Goal: Communication & Community: Answer question/provide support

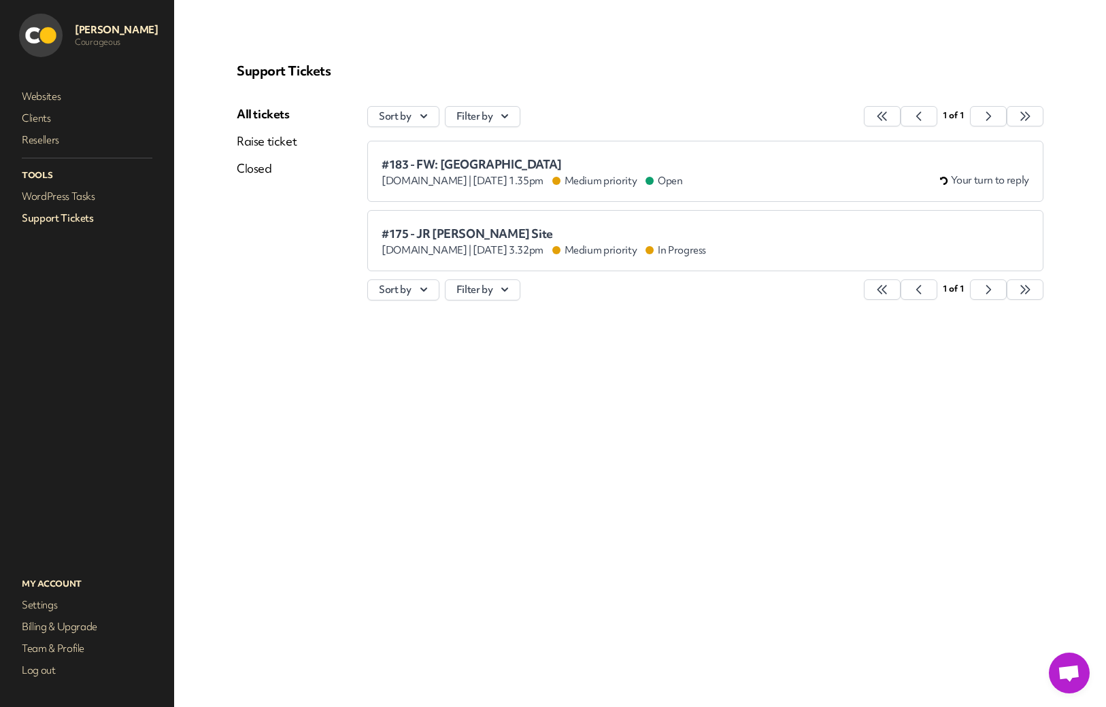
click at [456, 166] on span "#183 - FW: [GEOGRAPHIC_DATA]" at bounding box center [532, 165] width 301 height 14
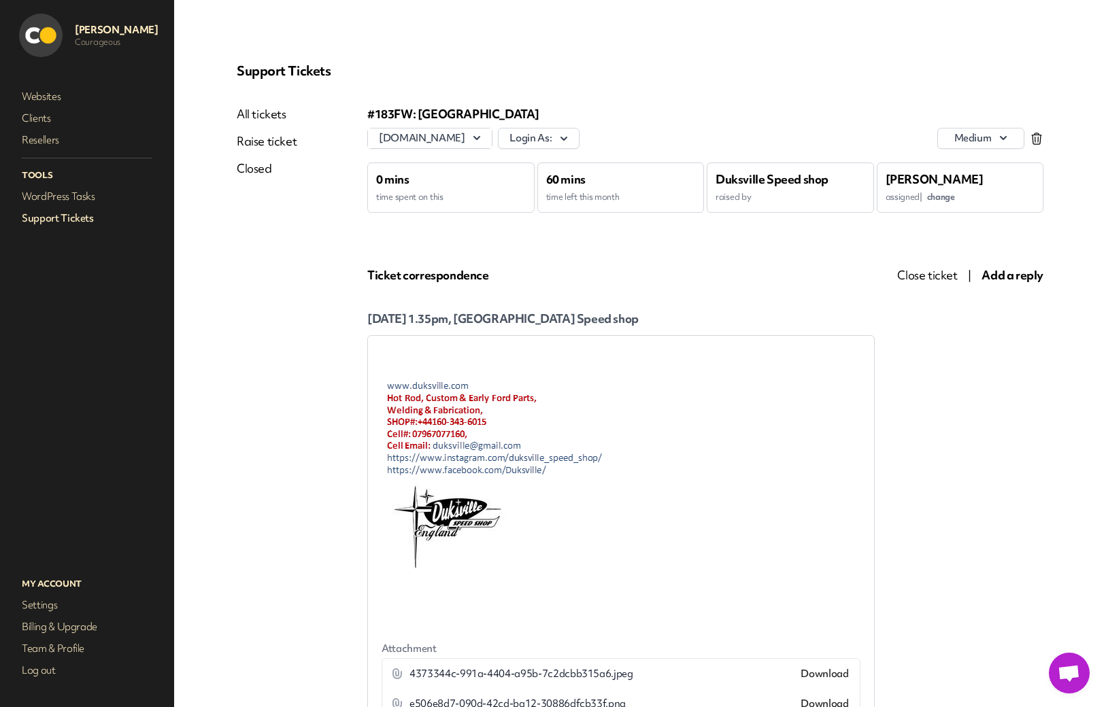
click at [998, 278] on span "Add a reply" at bounding box center [1013, 275] width 62 height 16
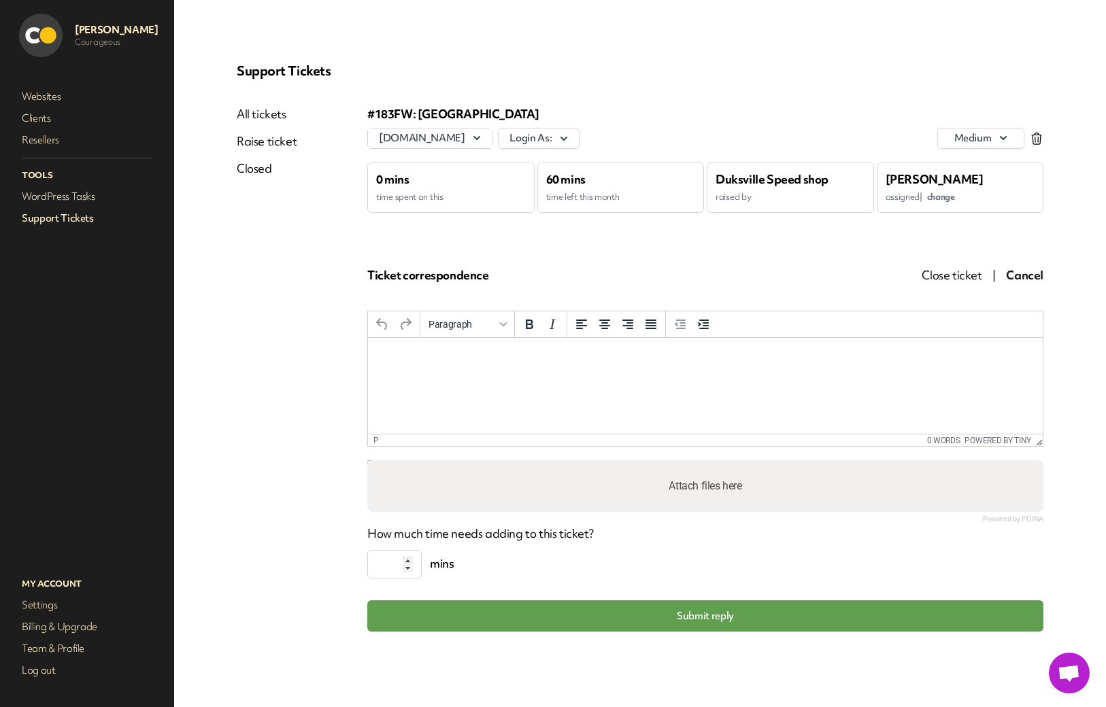
click at [411, 347] on html at bounding box center [705, 356] width 675 height 37
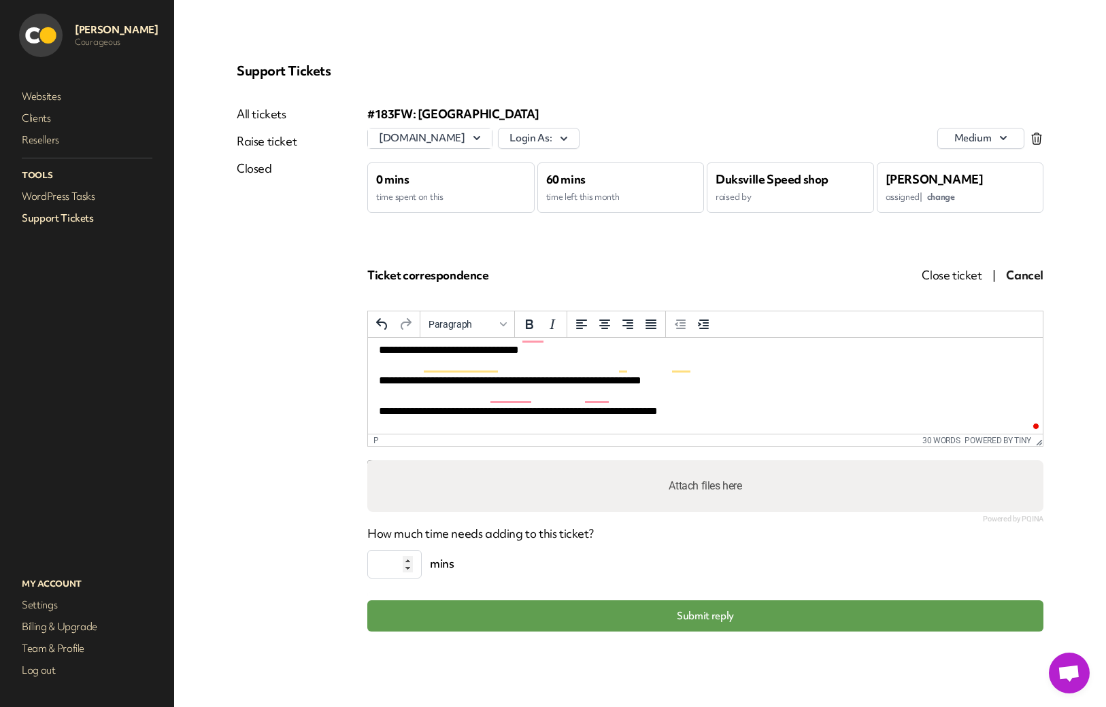
scroll to position [22, 0]
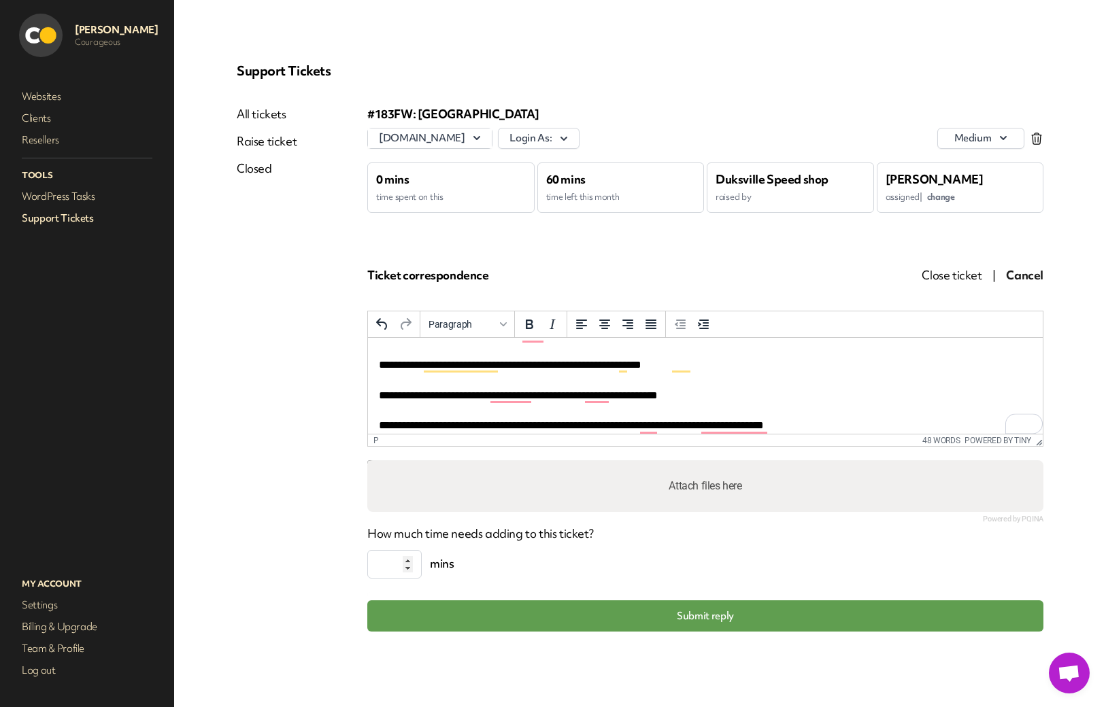
drag, startPoint x: 700, startPoint y: 426, endPoint x: 760, endPoint y: 397, distance: 66.3
click at [701, 426] on p "**********" at bounding box center [705, 380] width 653 height 107
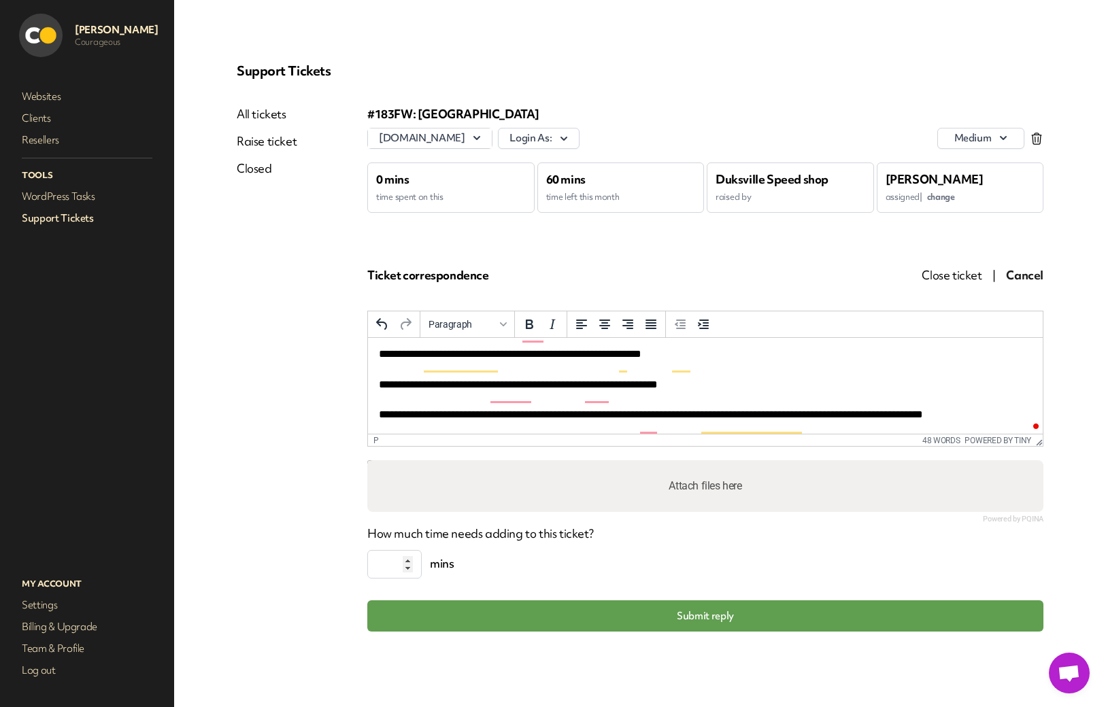
scroll to position [35, 0]
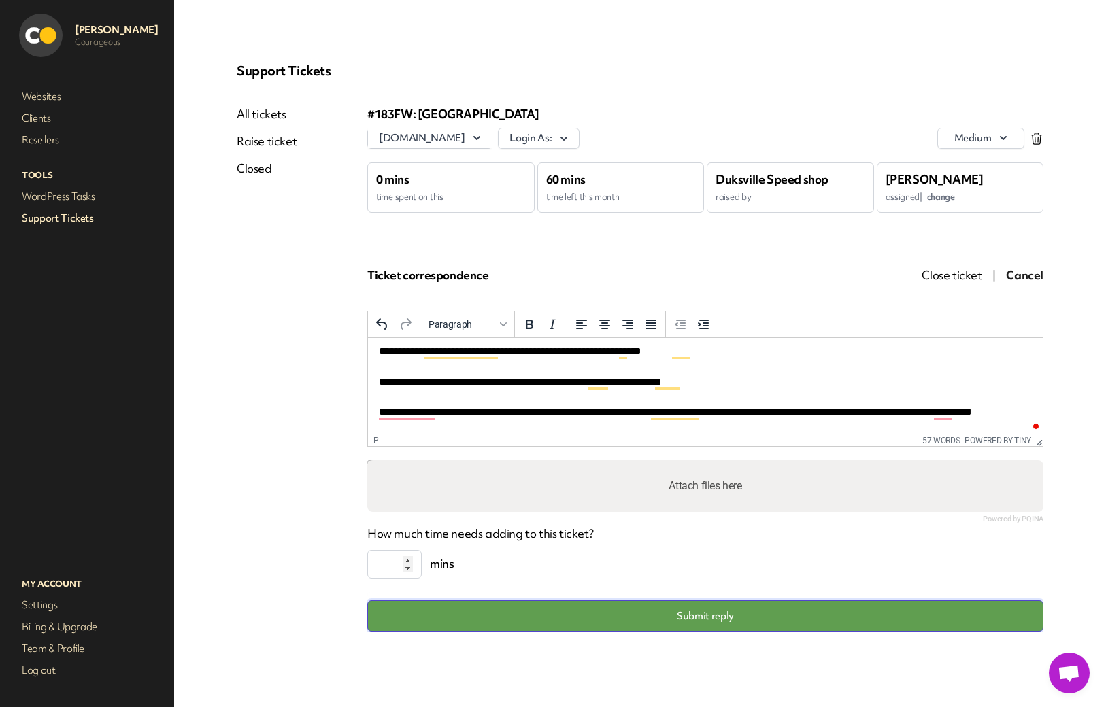
click at [559, 580] on button "Submit reply" at bounding box center [705, 616] width 676 height 31
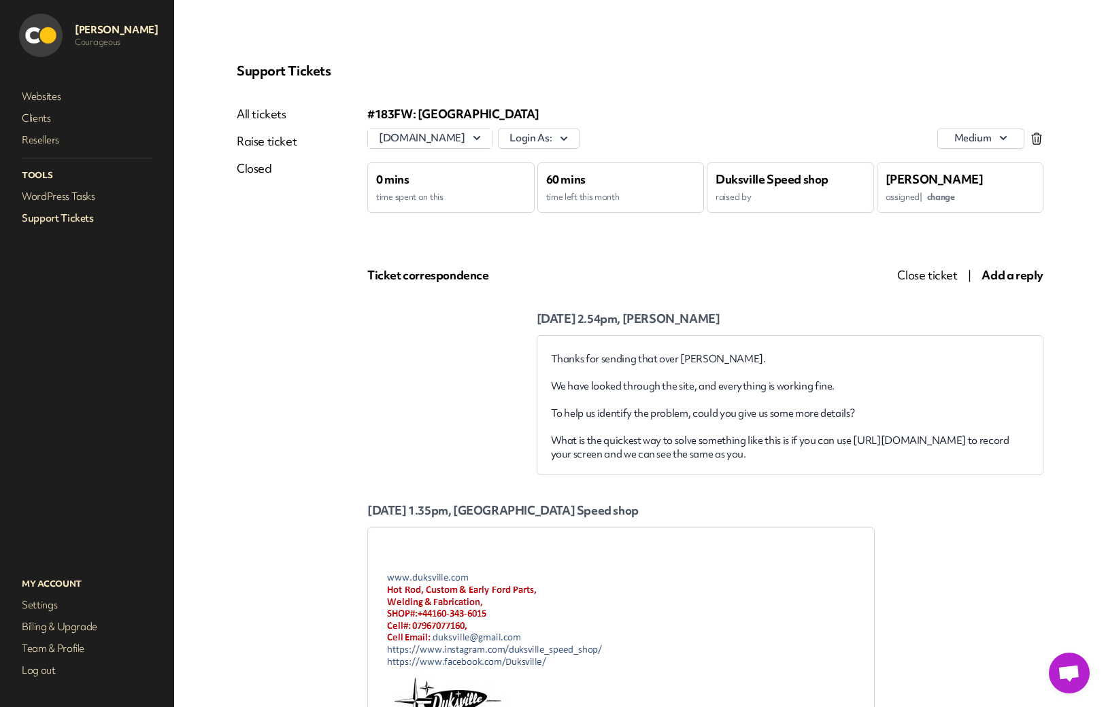
scroll to position [0, 0]
click at [76, 217] on link "Support Tickets" at bounding box center [87, 218] width 136 height 19
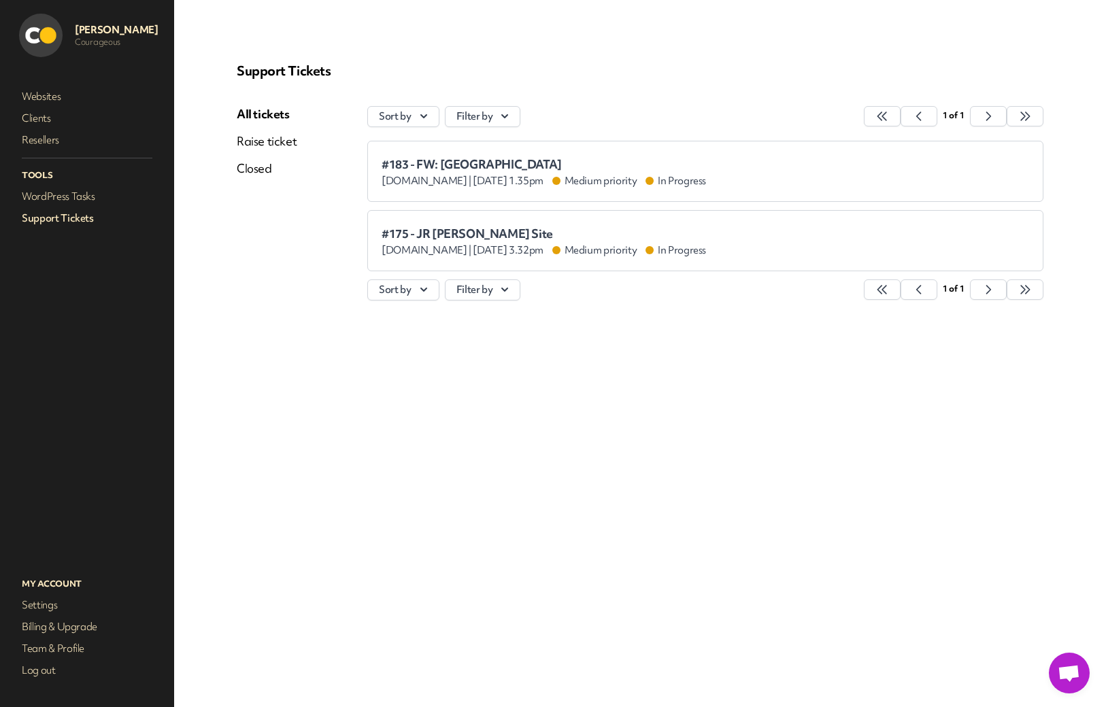
drag, startPoint x: 58, startPoint y: 21, endPoint x: 46, endPoint y: 41, distance: 22.9
click at [58, 21] on div at bounding box center [43, 36] width 48 height 44
click at [46, 41] on img at bounding box center [41, 36] width 44 height 44
